Goal: Task Accomplishment & Management: Complete application form

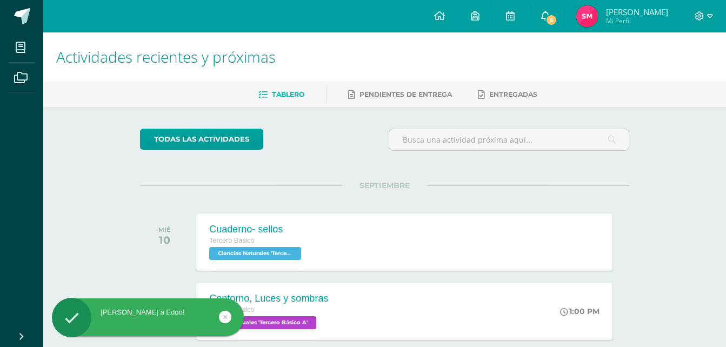
click at [557, 19] on span "5" at bounding box center [551, 20] width 12 height 12
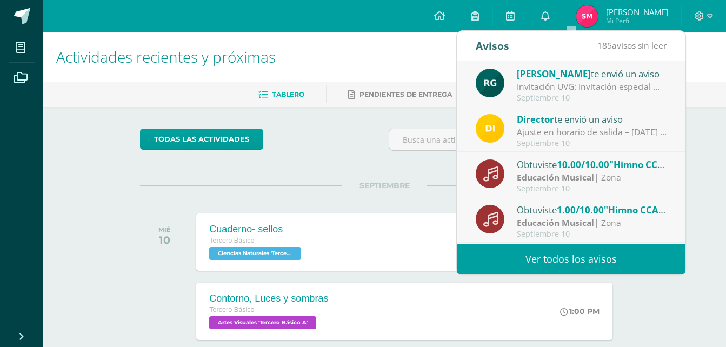
click at [574, 96] on div "Septiembre 10" at bounding box center [592, 97] width 150 height 9
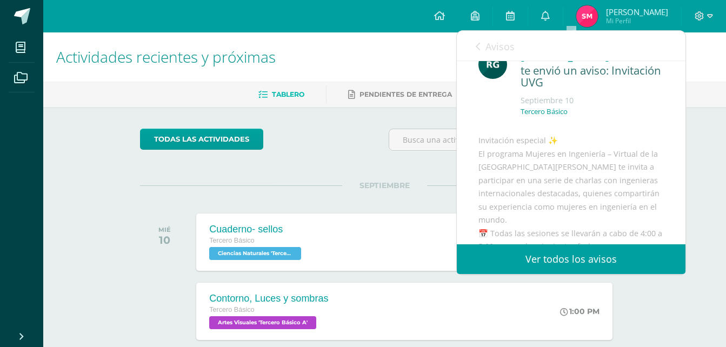
scroll to position [28, 0]
click at [483, 48] on link "Avisos" at bounding box center [495, 46] width 39 height 31
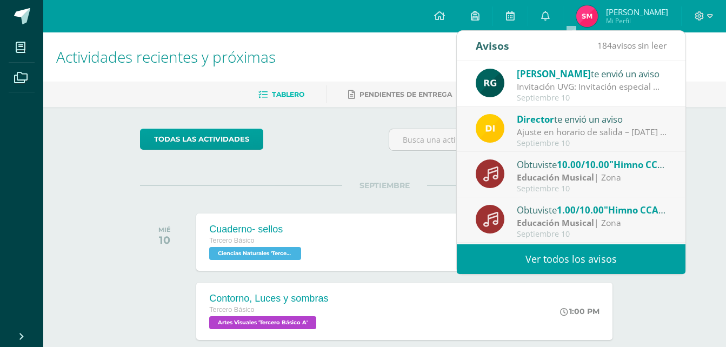
click at [569, 136] on div "Ajuste en horario de salida – [DATE] : Estimados Padres de Familia, Debido a la…" at bounding box center [592, 132] width 150 height 12
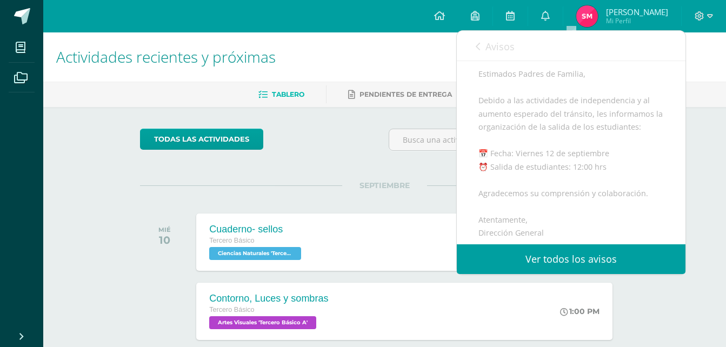
scroll to position [108, 0]
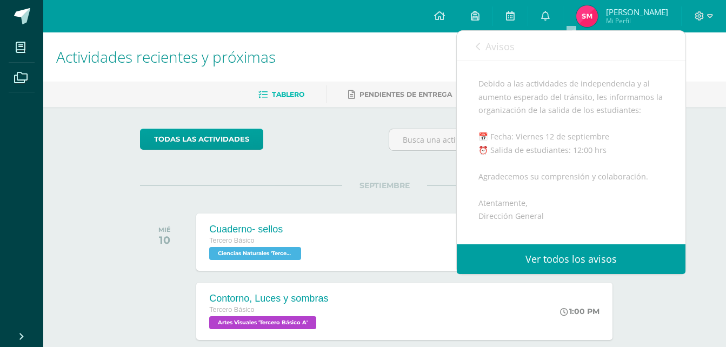
click at [489, 45] on span "Avisos" at bounding box center [499, 46] width 29 height 13
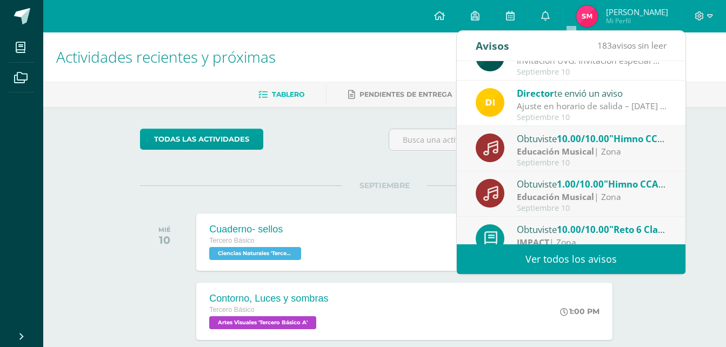
scroll to position [0, 0]
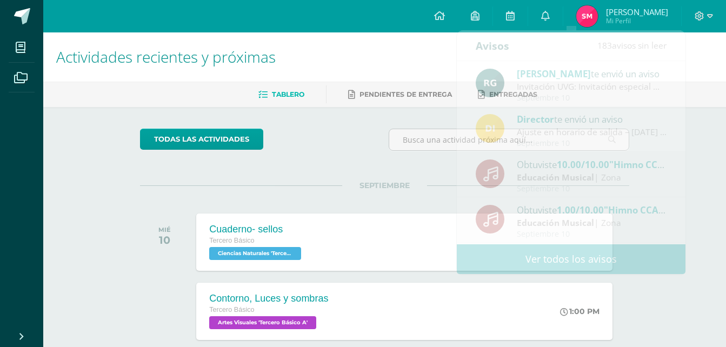
click at [384, 60] on h1 "Actividades recientes y próximas" at bounding box center [384, 56] width 657 height 49
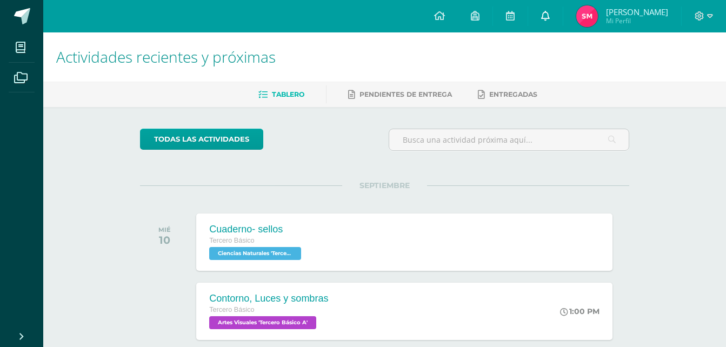
click at [550, 14] on icon at bounding box center [545, 16] width 9 height 10
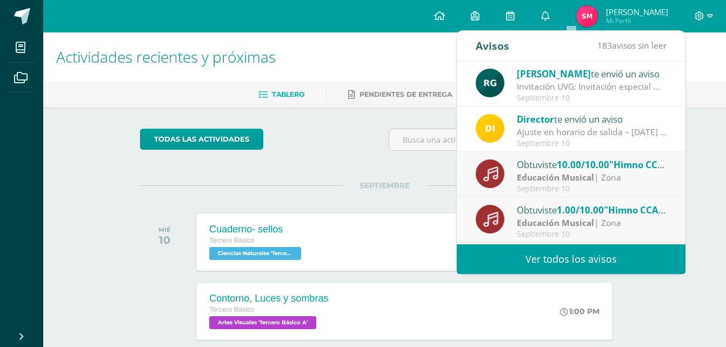
click at [599, 225] on div "Educación Musical | Zona" at bounding box center [592, 223] width 150 height 12
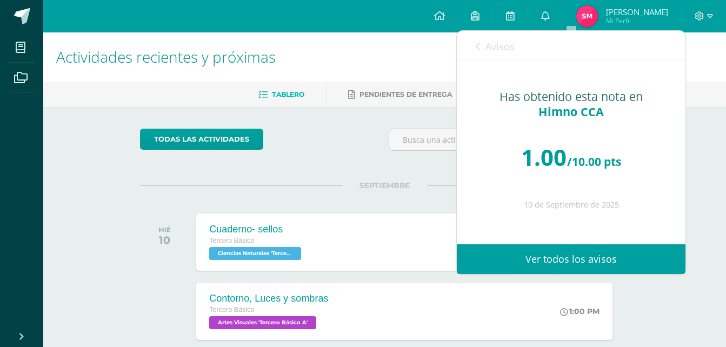
click at [473, 43] on div "Avisos 182 avisos sin leer Avisos" at bounding box center [571, 46] width 229 height 30
click at [489, 47] on span "Avisos" at bounding box center [499, 46] width 29 height 13
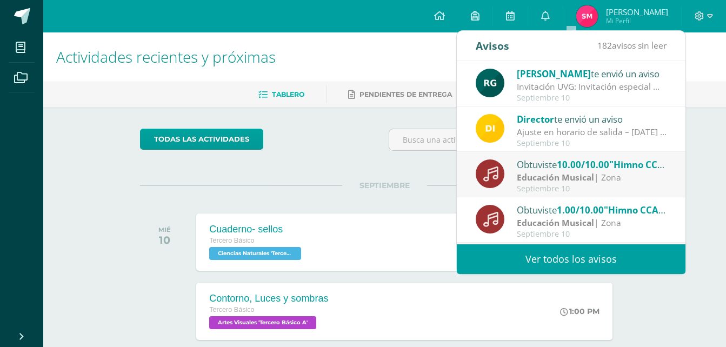
click at [560, 188] on div "Septiembre 10" at bounding box center [592, 188] width 150 height 9
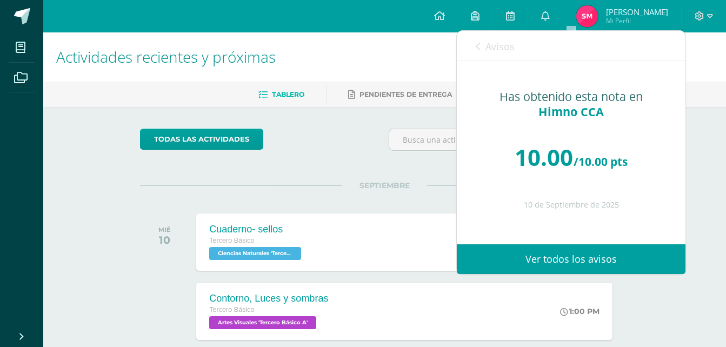
click at [492, 48] on span "Avisos" at bounding box center [499, 46] width 29 height 13
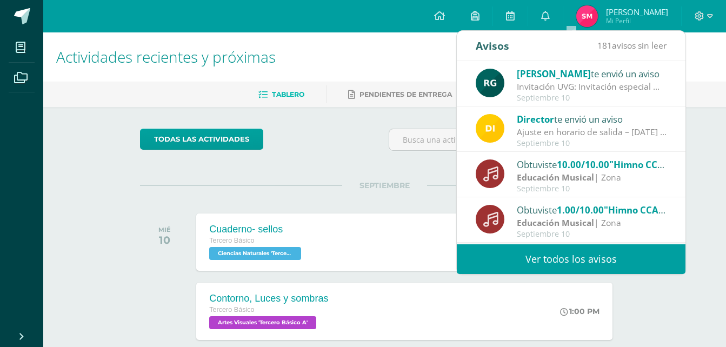
click at [442, 62] on h1 "Actividades recientes y próximas" at bounding box center [384, 56] width 657 height 49
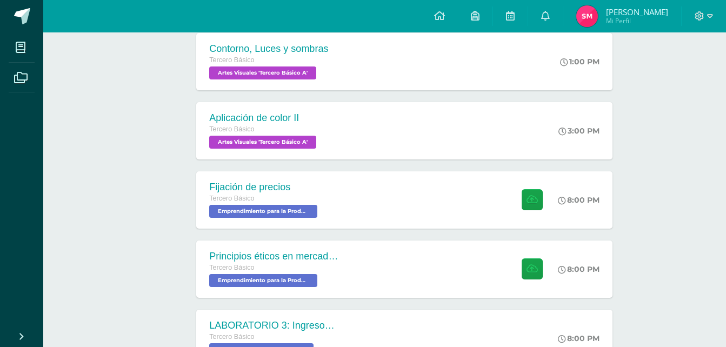
scroll to position [256, 0]
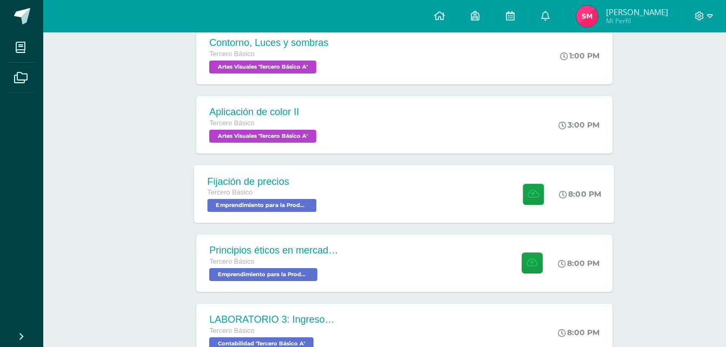
click at [351, 210] on div "Fijación de precios Tercero Básico Emprendimiento para la Productividad 'Tercer…" at bounding box center [405, 194] width 420 height 58
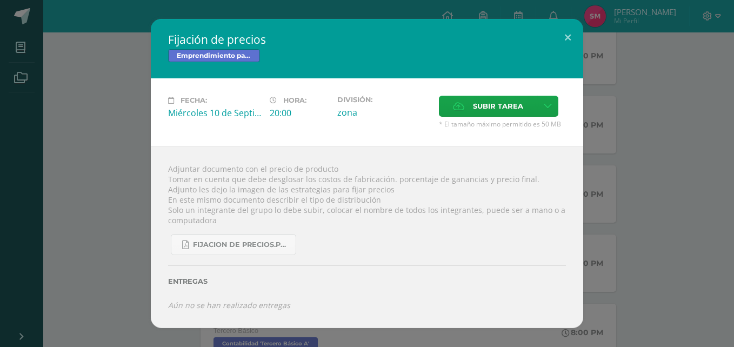
click at [128, 192] on div "Fijación de precios Emprendimiento para la Productividad Fecha: [DATE] Hora: 20…" at bounding box center [366, 173] width 725 height 309
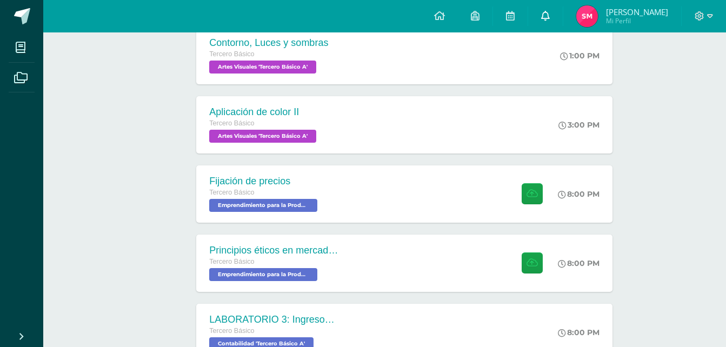
click at [563, 29] on link "0" at bounding box center [545, 16] width 35 height 32
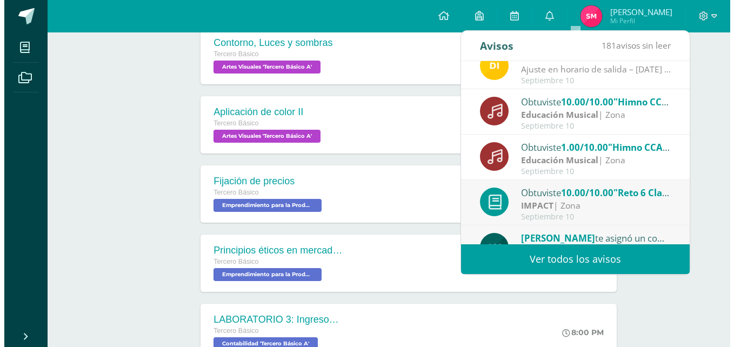
scroll to position [58, 0]
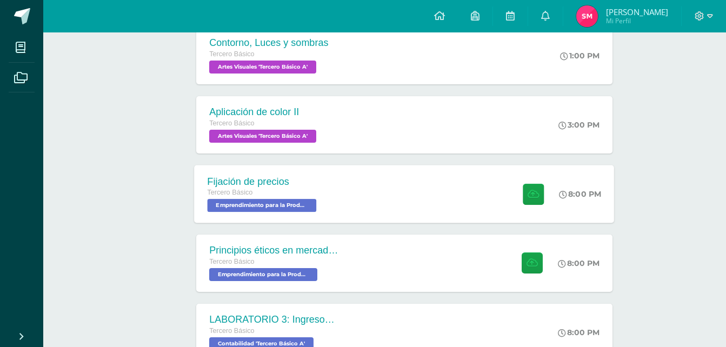
click at [290, 220] on div "Fijación de precios Tercero Básico Emprendimiento para la Productividad 'Tercer…" at bounding box center [264, 194] width 138 height 58
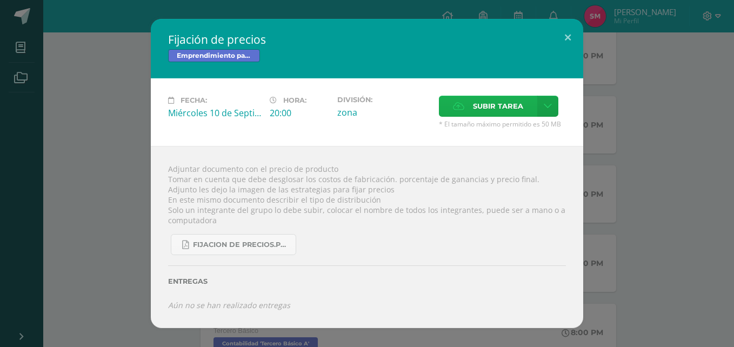
click at [498, 109] on span "Subir tarea" at bounding box center [498, 106] width 50 height 20
click at [0, 0] on input "Subir tarea" at bounding box center [0, 0] width 0 height 0
click at [545, 111] on icon at bounding box center [548, 106] width 8 height 9
click at [537, 132] on link "Subir enlace" at bounding box center [510, 129] width 108 height 17
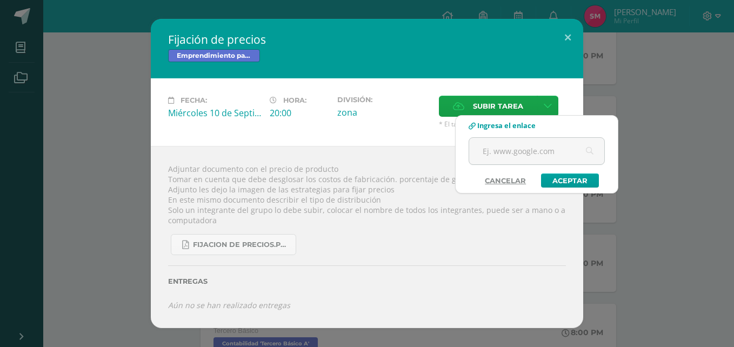
click at [394, 147] on div "Adjuntar documento con el precio de producto Tomar en cuenta que debe desglosar…" at bounding box center [367, 237] width 432 height 182
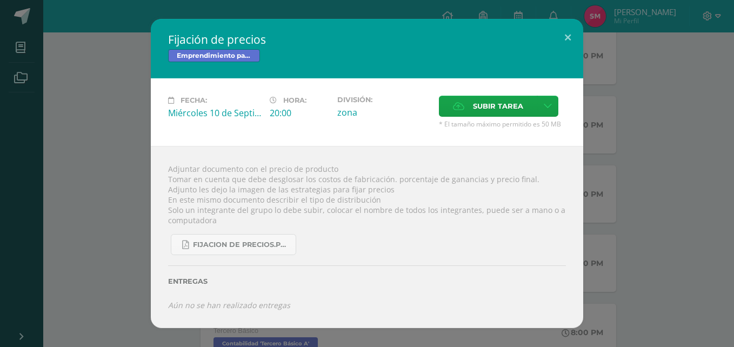
click at [517, 124] on span "* El tamaño máximo permitido es 50 MB" at bounding box center [502, 123] width 127 height 9
click at [496, 95] on div "Fecha: [DATE] Hora: 20:00 División: zona Subir tarea" at bounding box center [367, 112] width 432 height 68
click at [495, 99] on span "Subir tarea" at bounding box center [498, 106] width 50 height 20
click at [0, 0] on input "Subir tarea" at bounding box center [0, 0] width 0 height 0
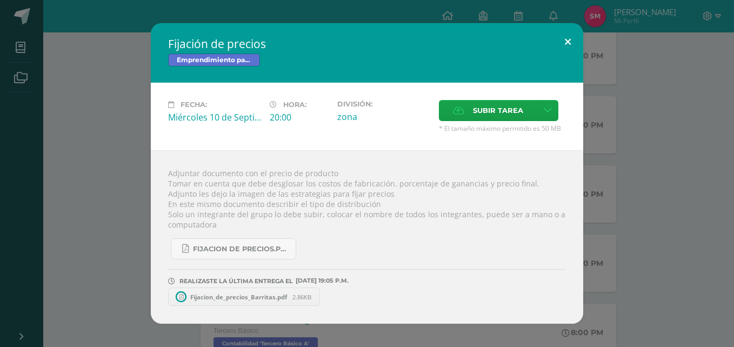
click at [569, 36] on button at bounding box center [567, 41] width 31 height 37
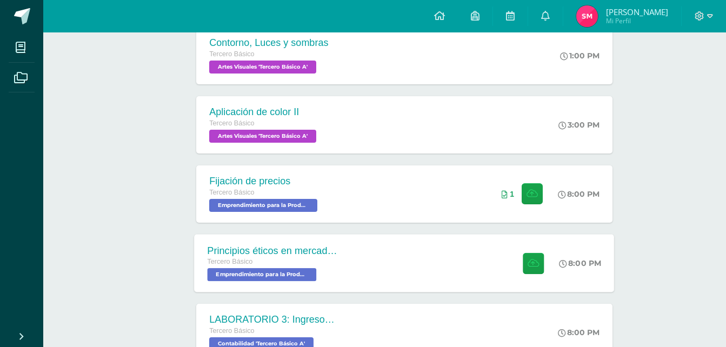
click at [417, 243] on div "Principios éticos en mercadotecnia y publicidad Tercero Básico Emprendimiento p…" at bounding box center [405, 263] width 420 height 58
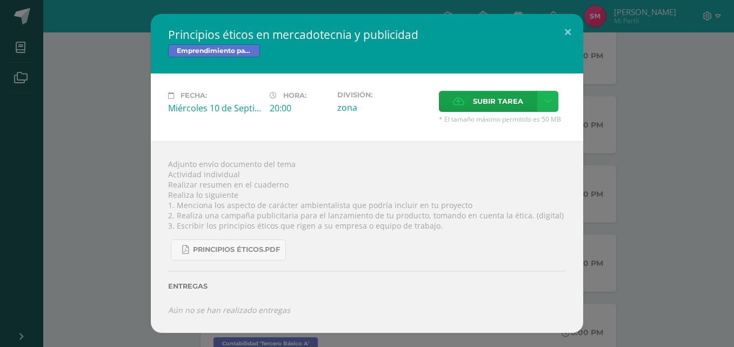
click at [546, 105] on icon at bounding box center [548, 101] width 8 height 9
click at [494, 125] on span "Subir enlace" at bounding box center [501, 124] width 45 height 10
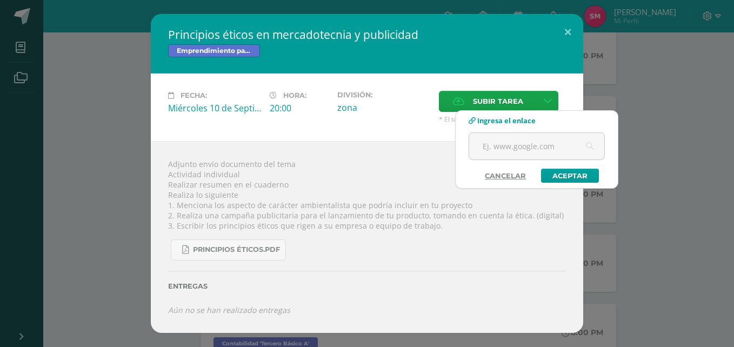
click at [494, 125] on span "Ingresa el enlace" at bounding box center [506, 121] width 58 height 10
click at [503, 145] on input "text" at bounding box center [536, 146] width 135 height 26
paste input "[URL][DOMAIN_NAME]"
type input "[URL][DOMAIN_NAME]"
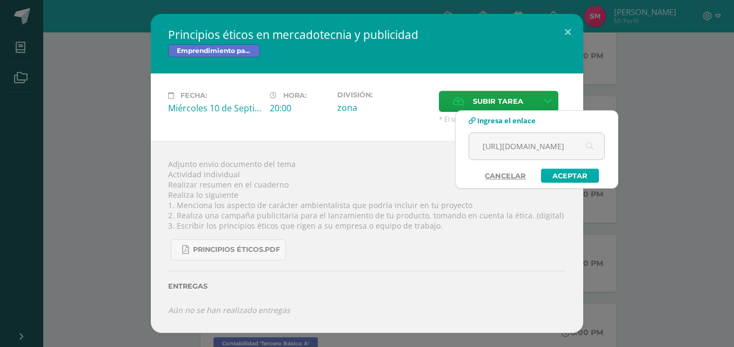
click at [580, 179] on link "Aceptar" at bounding box center [570, 176] width 58 height 14
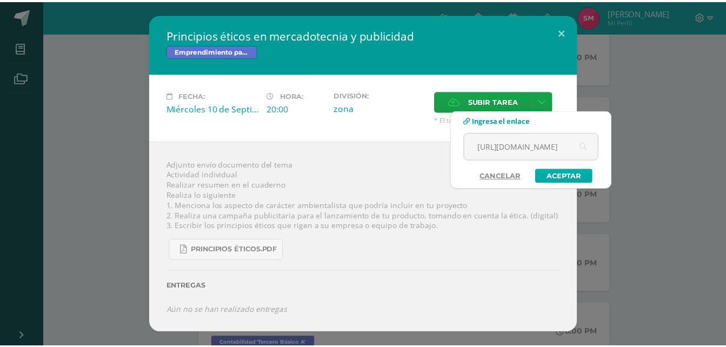
scroll to position [0, 0]
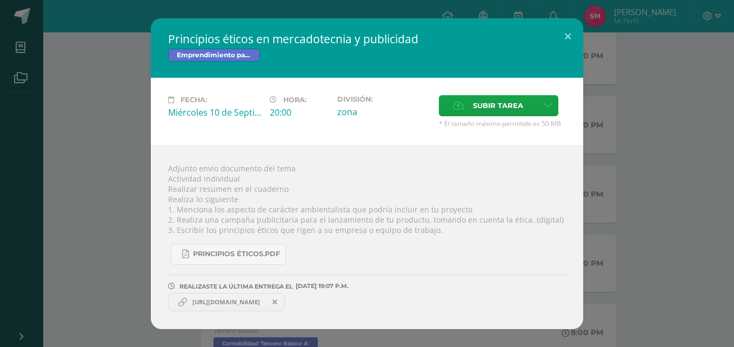
click at [0, 138] on html "Se ha añadido correctamente el enlace Principios éticos en mercadotecnia y publ…" at bounding box center [367, 347] width 734 height 1206
click at [80, 132] on div "Principios éticos en mercadotecnia y publicidad Emprendimiento para la Producti…" at bounding box center [366, 173] width 725 height 311
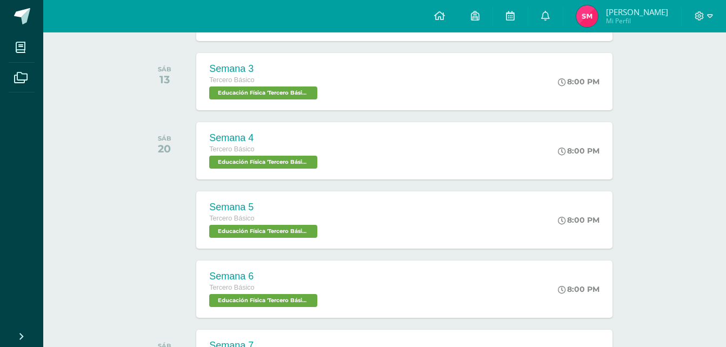
scroll to position [663, 0]
